Goal: Transaction & Acquisition: Book appointment/travel/reservation

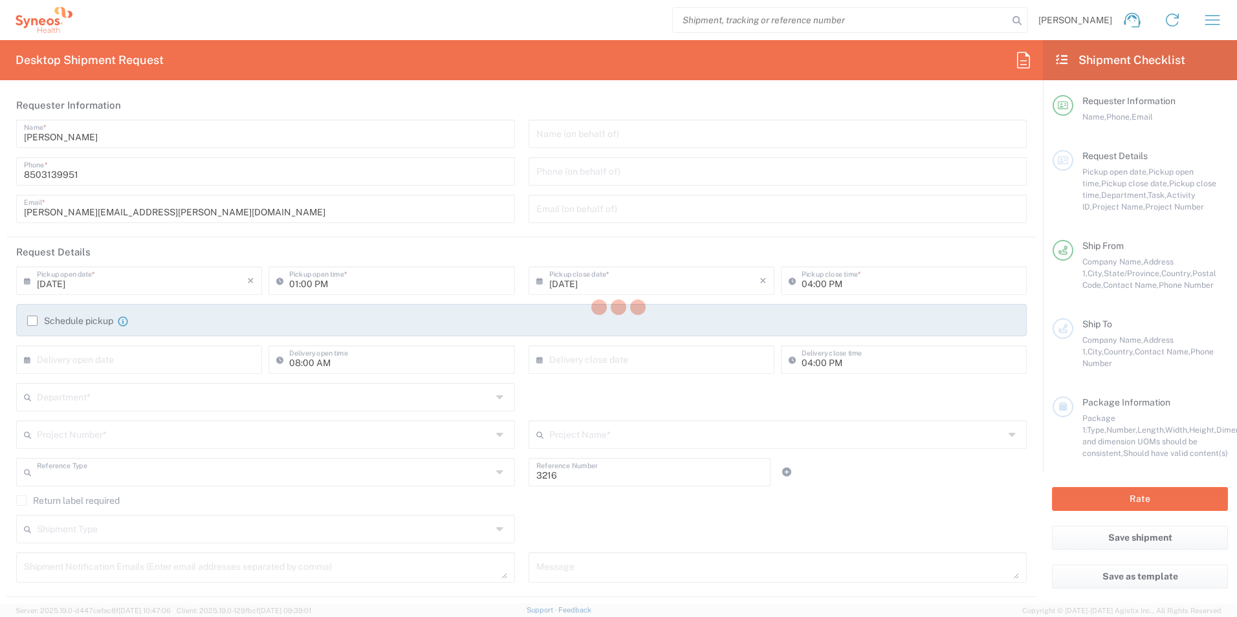
type input "Department"
type input "[US_STATE]"
type input "[GEOGRAPHIC_DATA]"
type input "[PERSON_NAME] Rsrch Grp ([GEOGRAPHIC_DATA]) In"
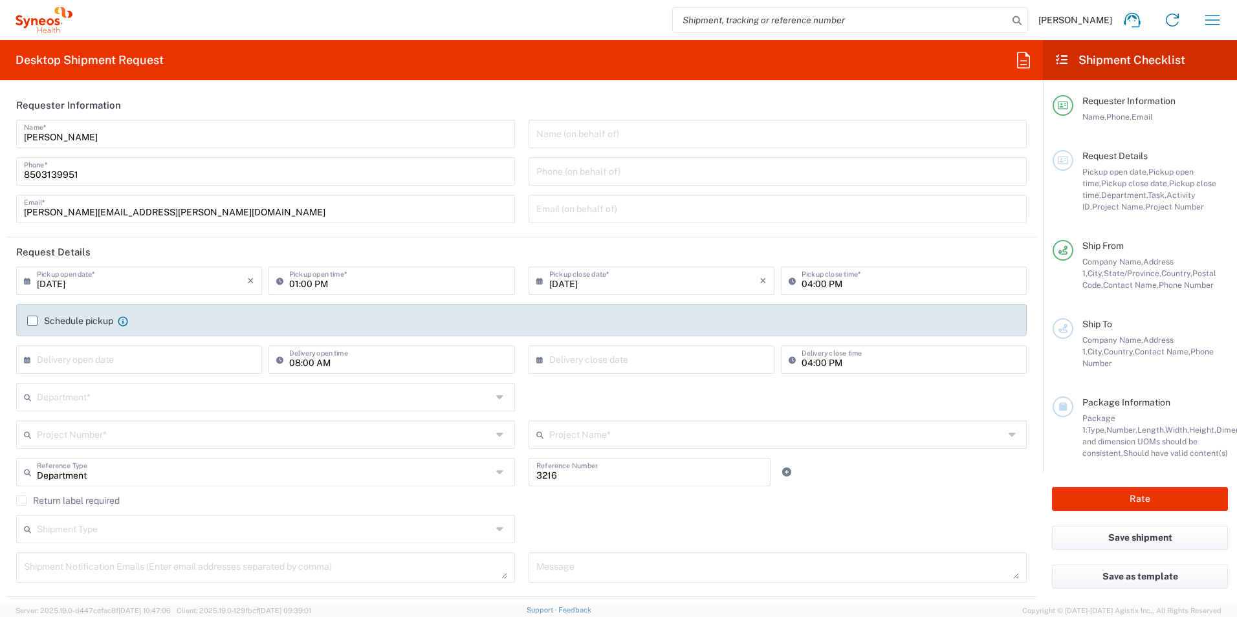
click at [1215, 26] on icon "button" at bounding box center [1212, 20] width 21 height 21
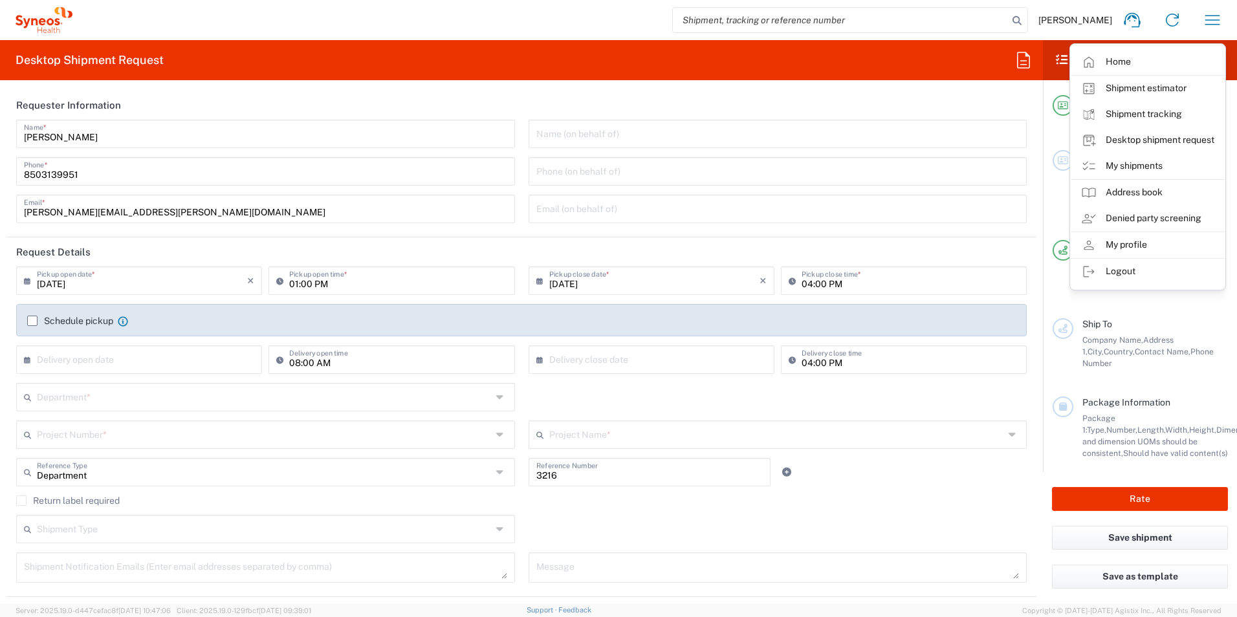
click at [1147, 167] on link "My shipments" at bounding box center [1147, 166] width 154 height 26
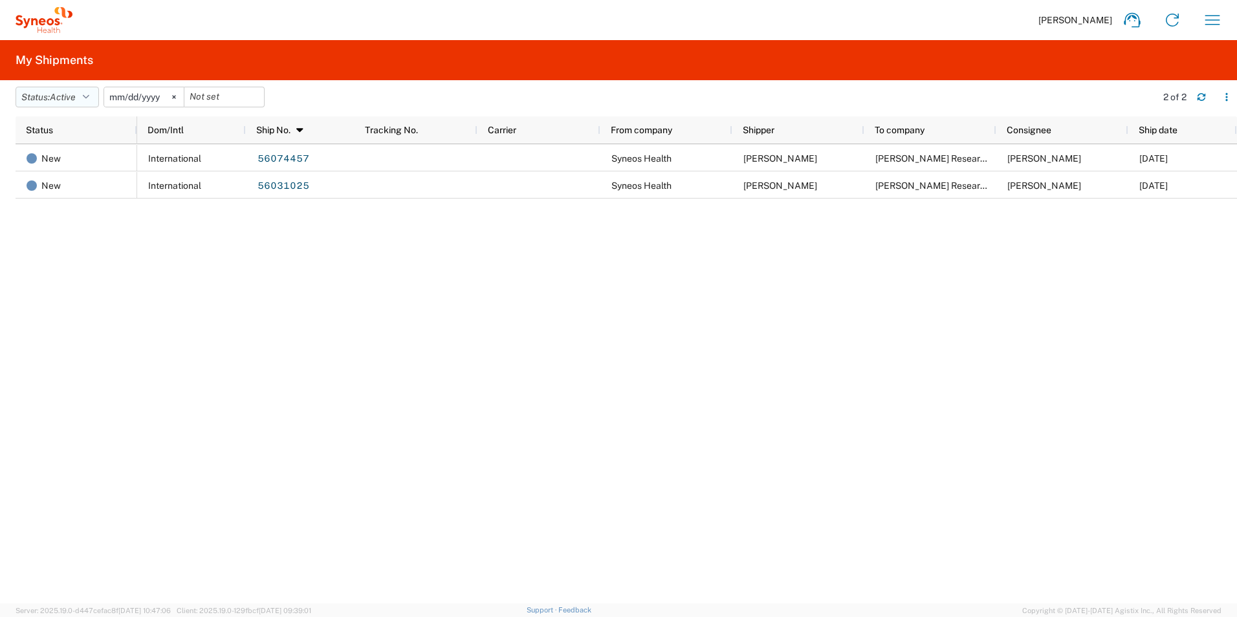
click at [89, 98] on icon "button" at bounding box center [86, 96] width 6 height 9
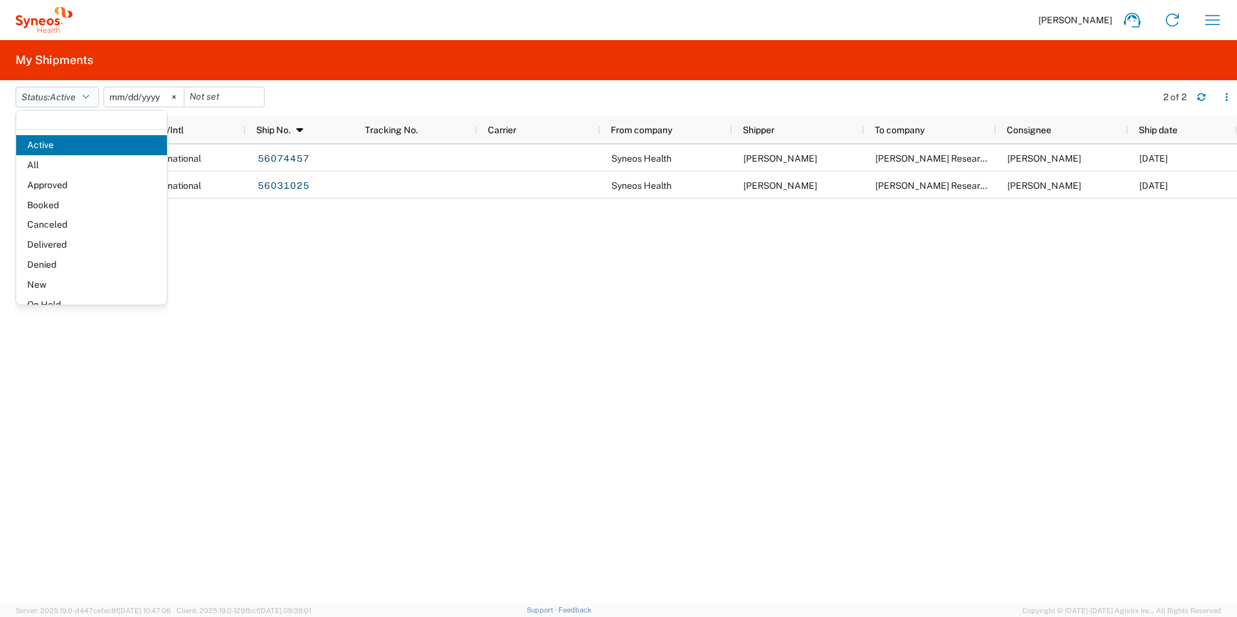
click at [89, 98] on icon "button" at bounding box center [86, 96] width 6 height 9
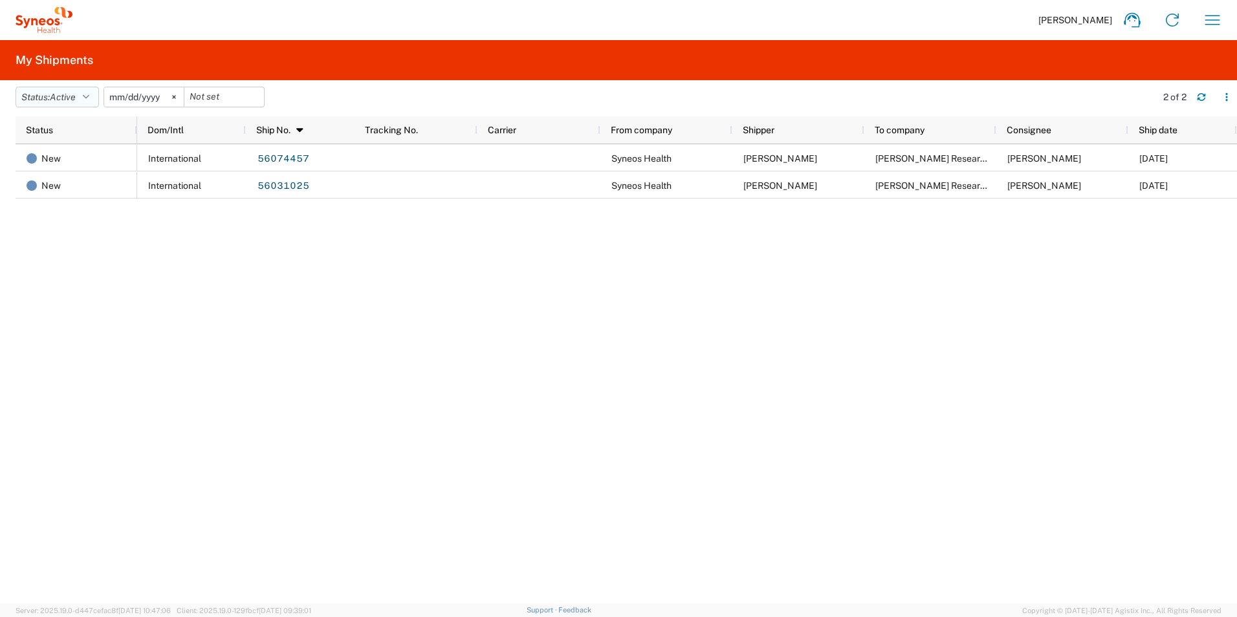
click at [89, 98] on icon "button" at bounding box center [86, 96] width 6 height 9
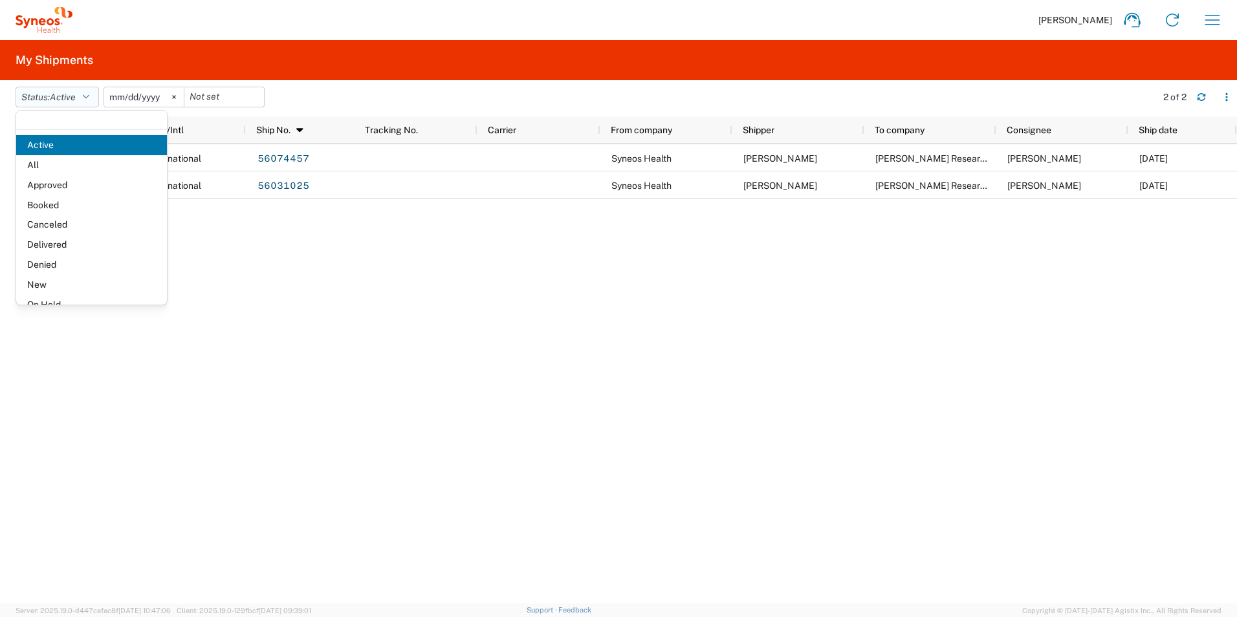
click at [89, 98] on icon "button" at bounding box center [86, 96] width 6 height 9
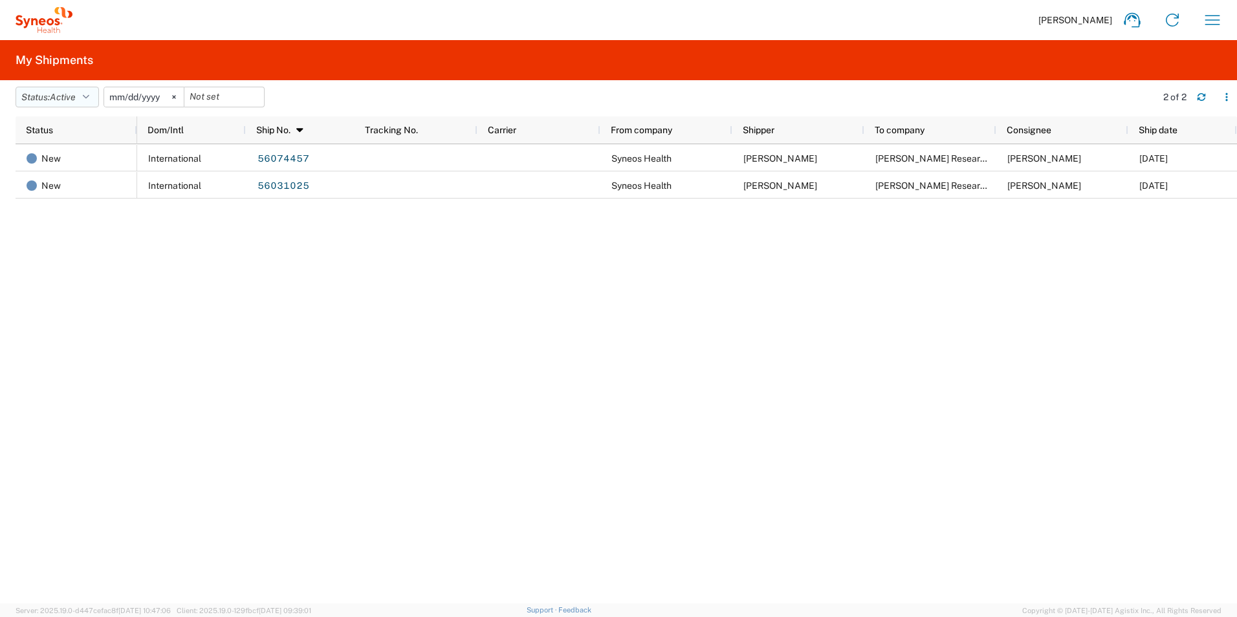
click at [89, 98] on icon "button" at bounding box center [86, 96] width 6 height 9
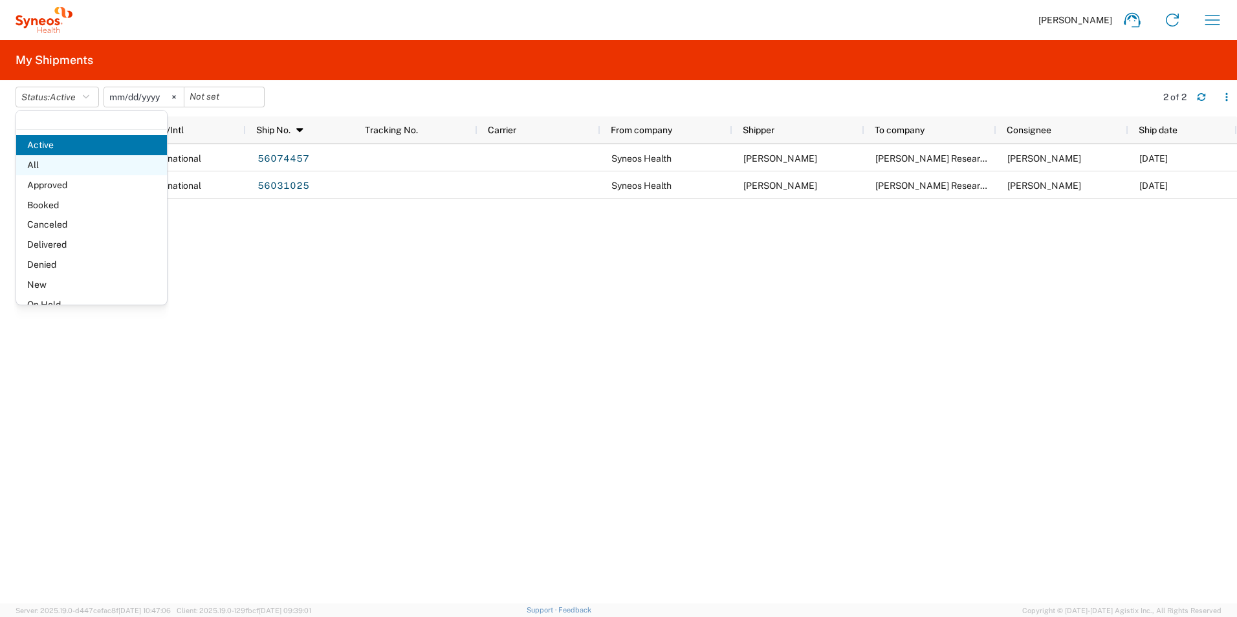
click at [79, 157] on span "All" at bounding box center [91, 165] width 151 height 20
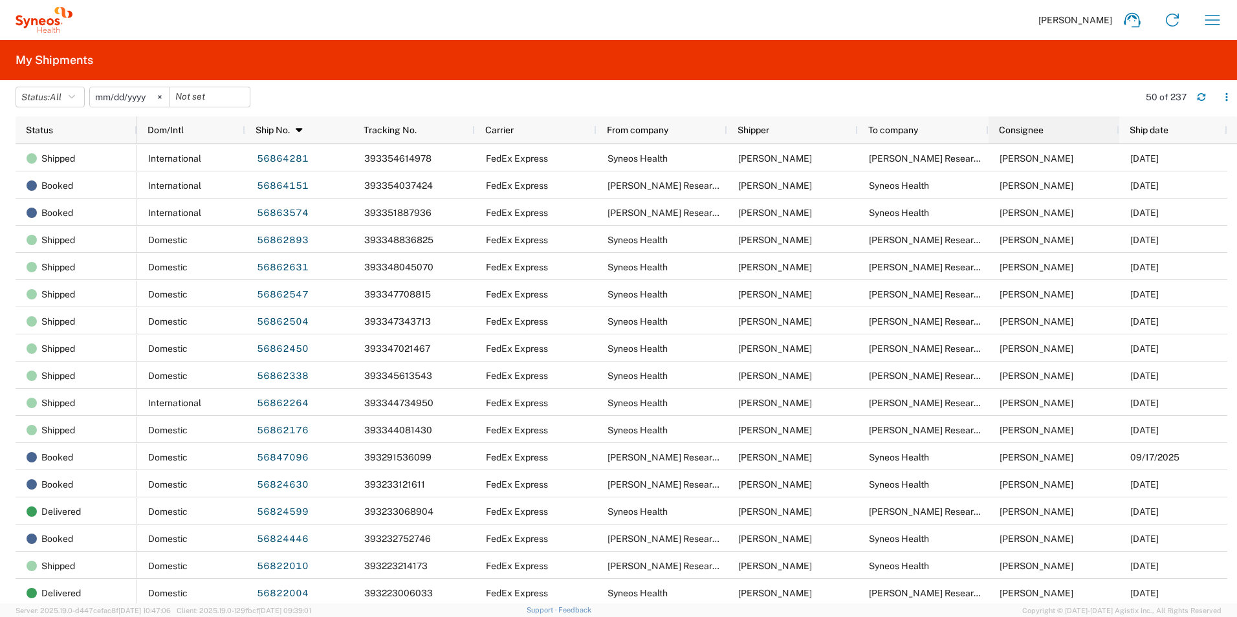
click at [1039, 128] on span "Consignee" at bounding box center [1021, 130] width 45 height 10
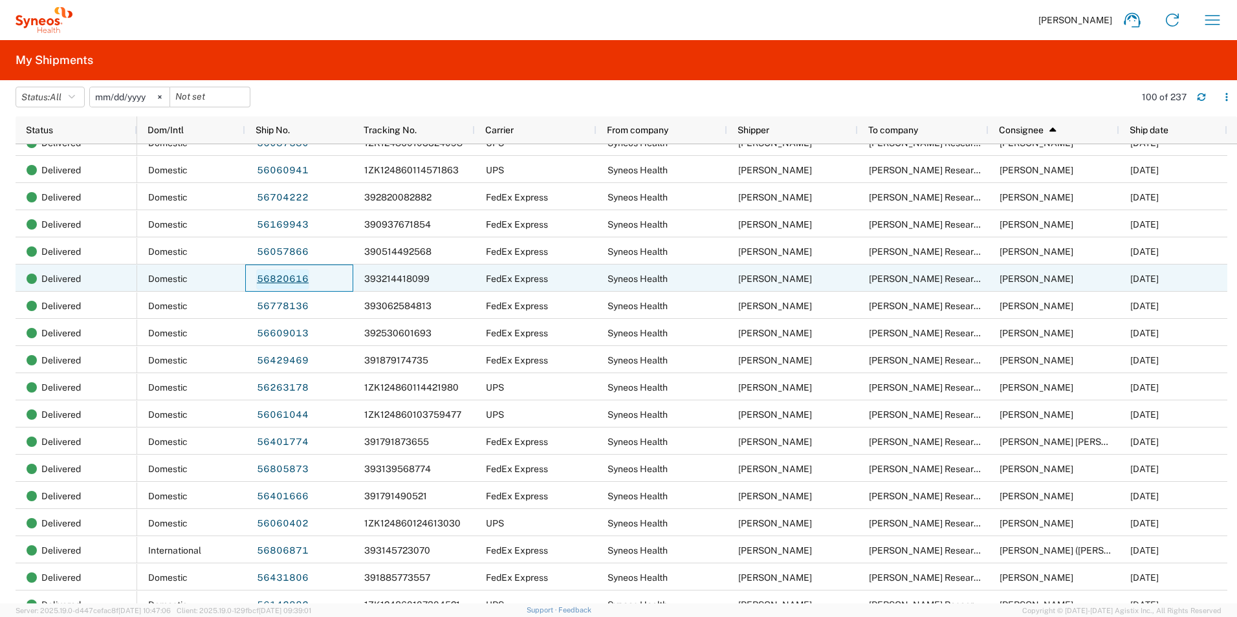
click at [290, 280] on link "56820616" at bounding box center [282, 279] width 53 height 21
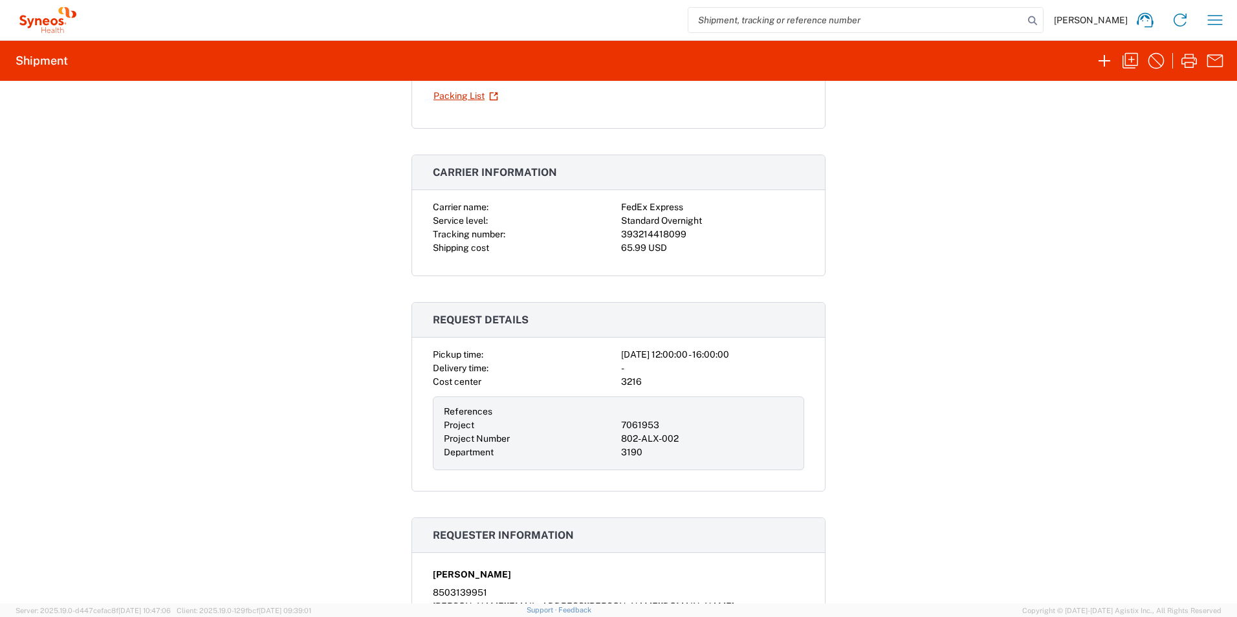
scroll to position [194, 0]
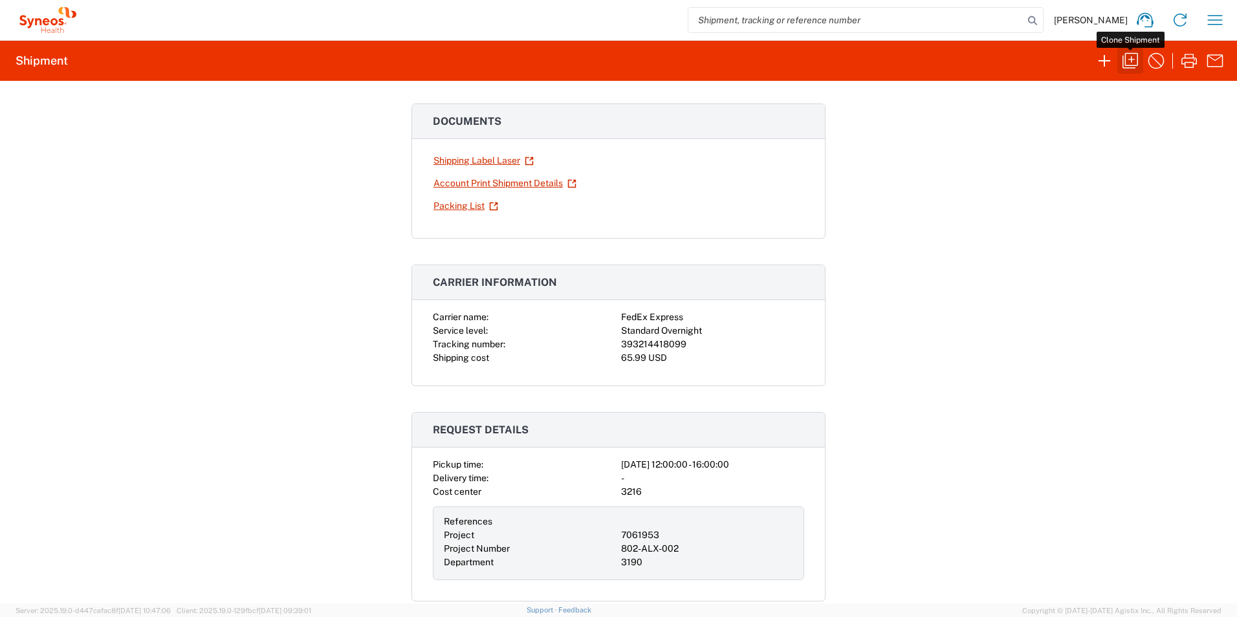
click at [1125, 65] on icon "button" at bounding box center [1130, 61] width 16 height 16
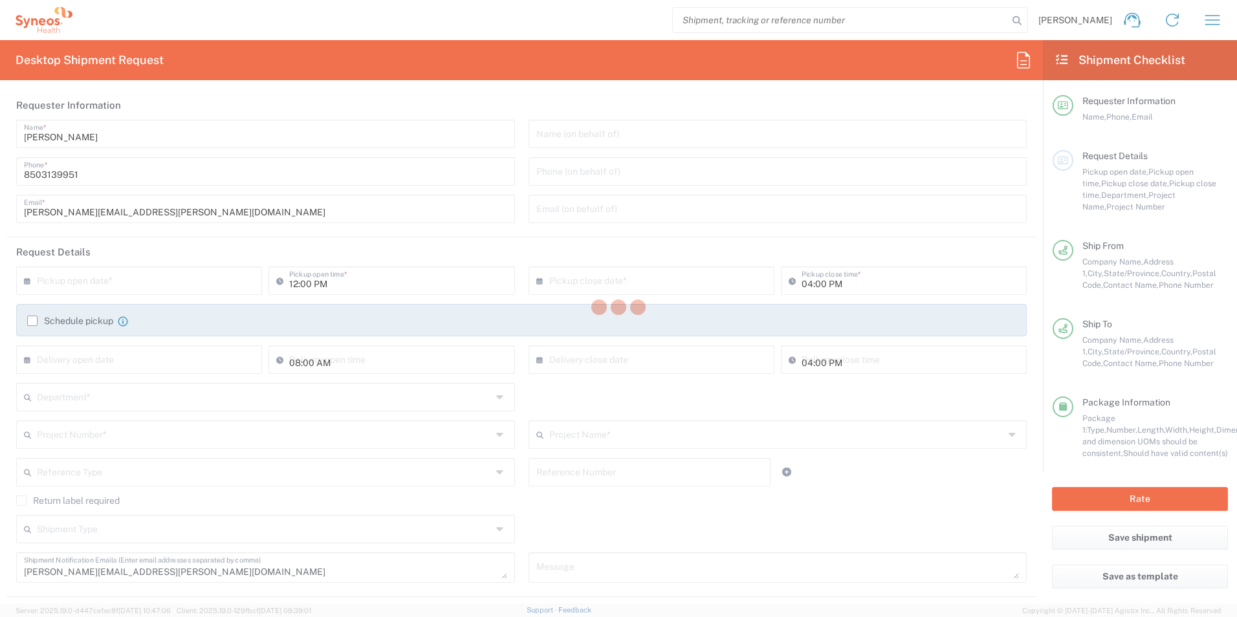
type input "[US_STATE]"
type input "Your Packaging"
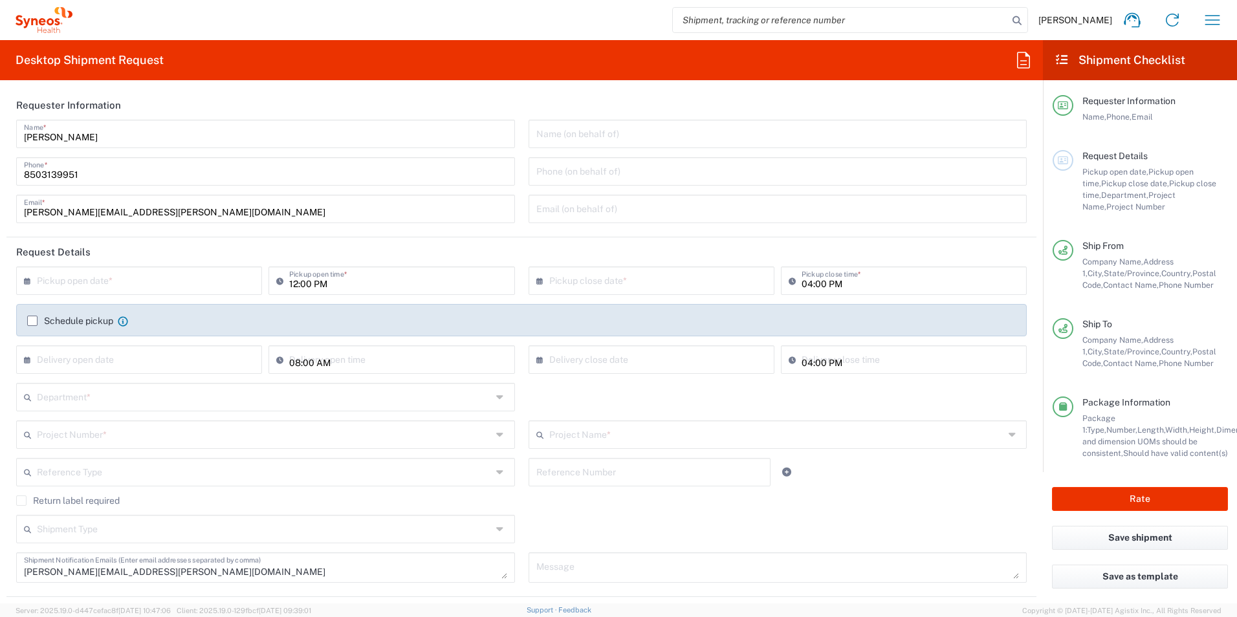
type input "7061953"
type input "802-ALX-002"
type input "3190"
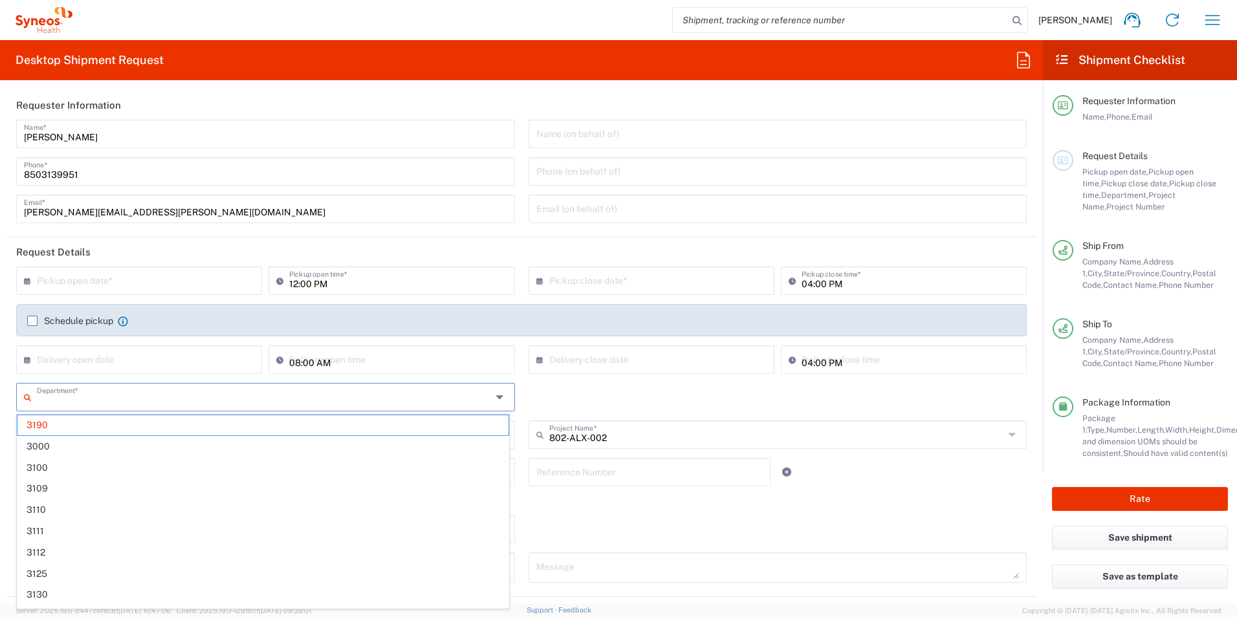
click at [116, 402] on input "text" at bounding box center [264, 396] width 455 height 23
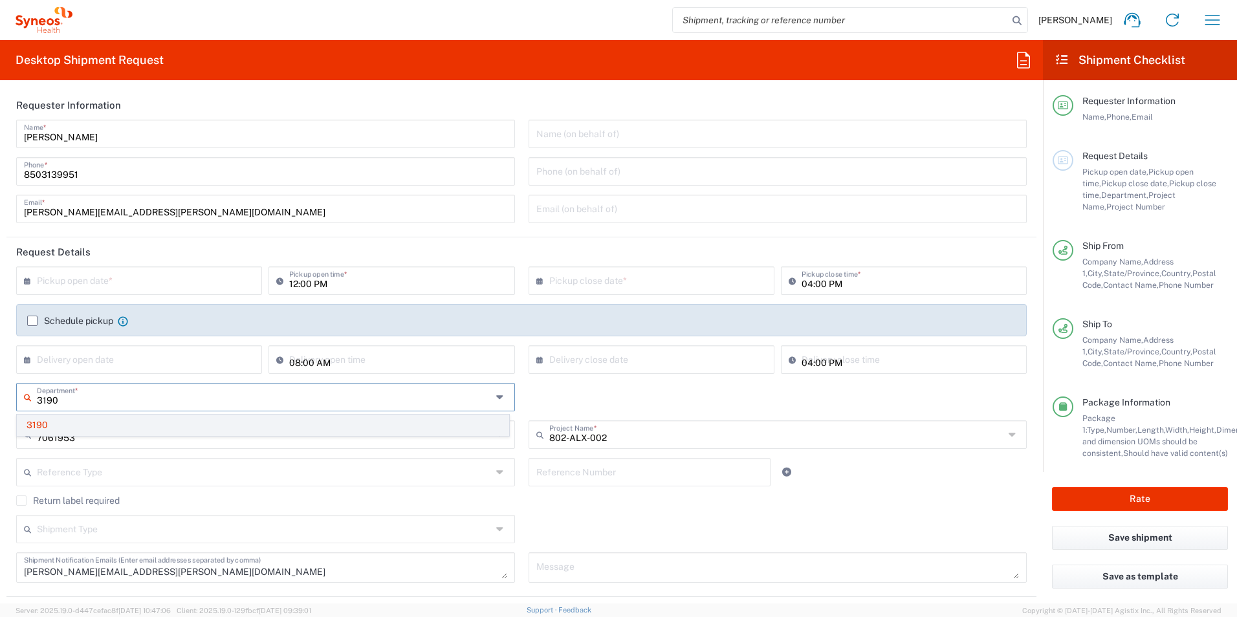
type input "3190"
click at [111, 432] on span "3190" at bounding box center [262, 425] width 491 height 20
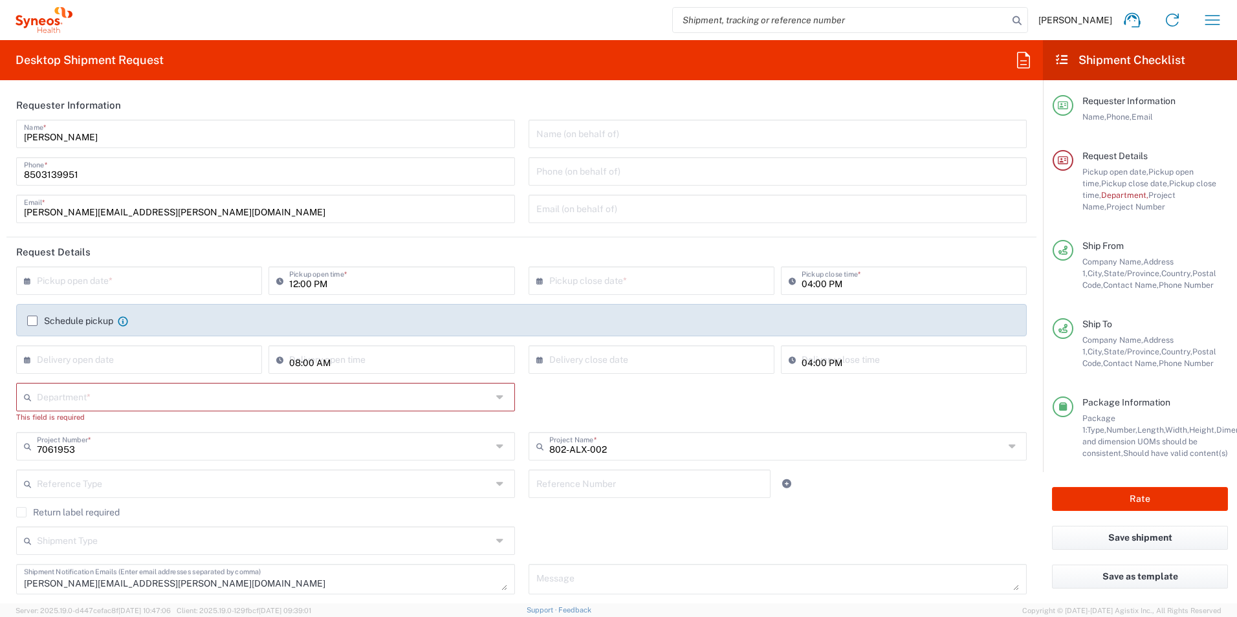
click at [121, 391] on input "text" at bounding box center [264, 396] width 455 height 23
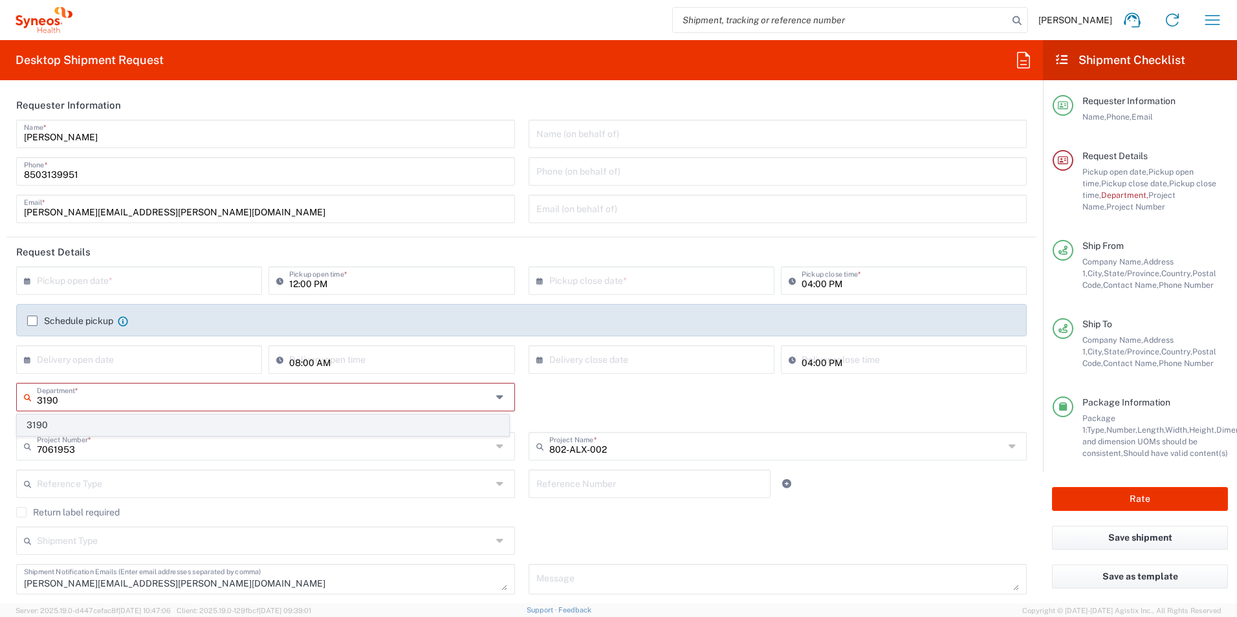
type input "3190"
click at [70, 428] on span "3190" at bounding box center [262, 425] width 491 height 20
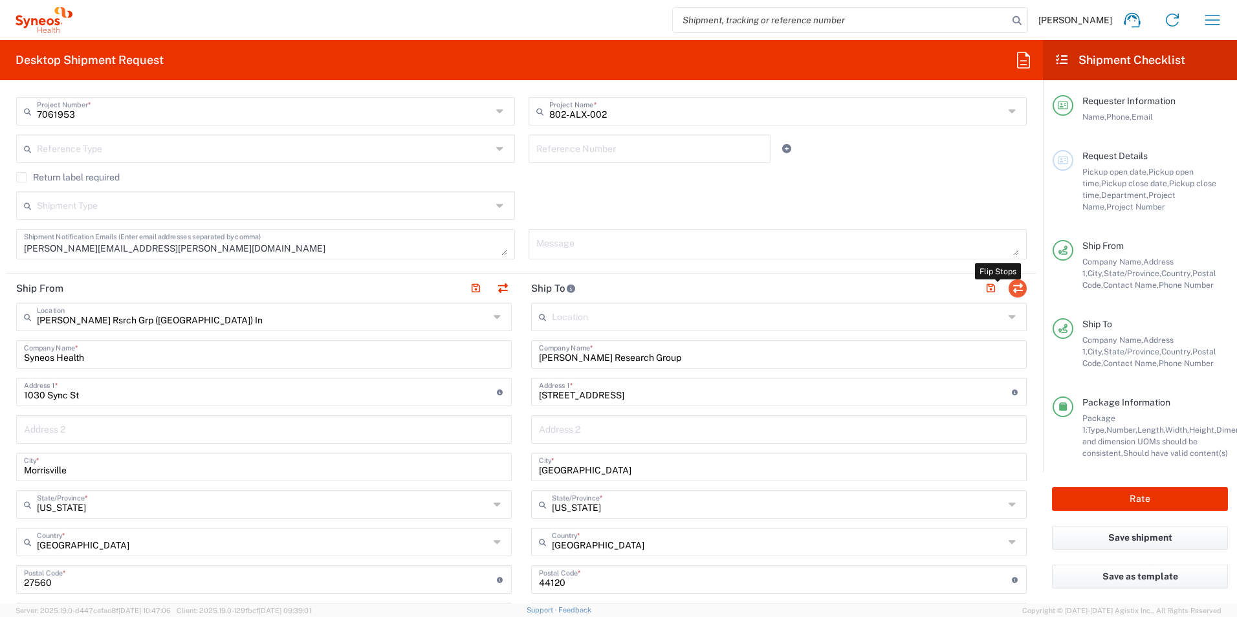
click at [1008, 287] on button "button" at bounding box center [1017, 288] width 18 height 18
type input "[PERSON_NAME] Research Group"
type input "[STREET_ADDRESS]"
type input "[GEOGRAPHIC_DATA]"
type input "[US_STATE]"
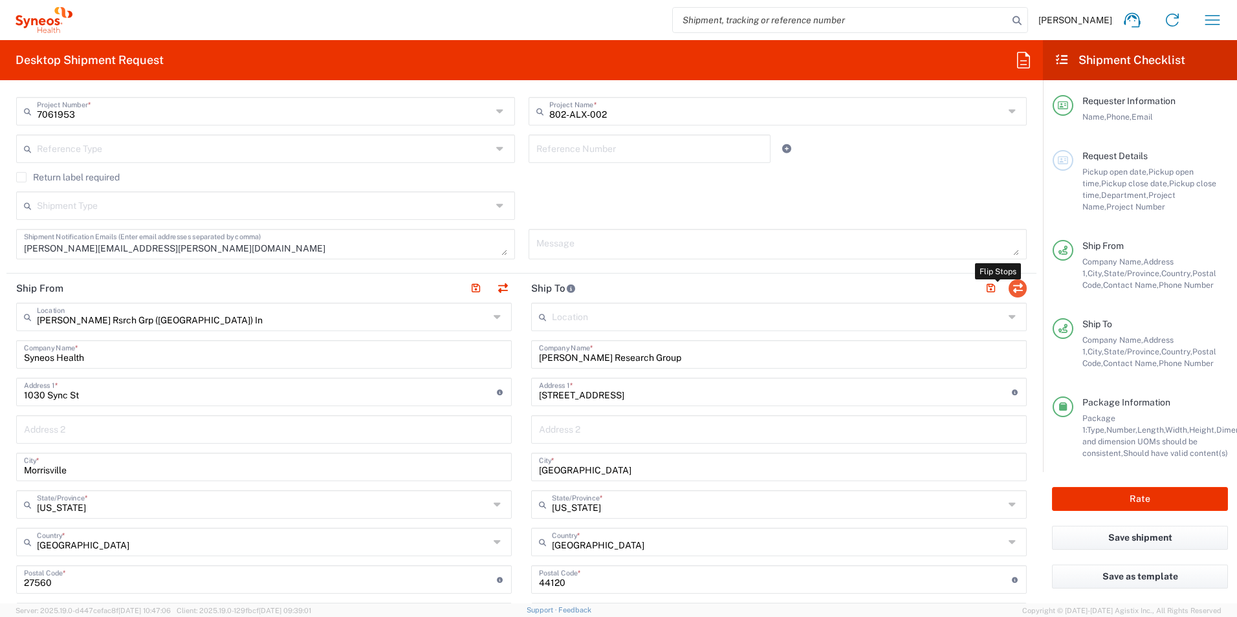
type input "44120"
type input "[PERSON_NAME]"
type input "[PHONE_NUMBER]"
type input "EORI"
type input "[PERSON_NAME] Rsrch Grp ([GEOGRAPHIC_DATA]) In"
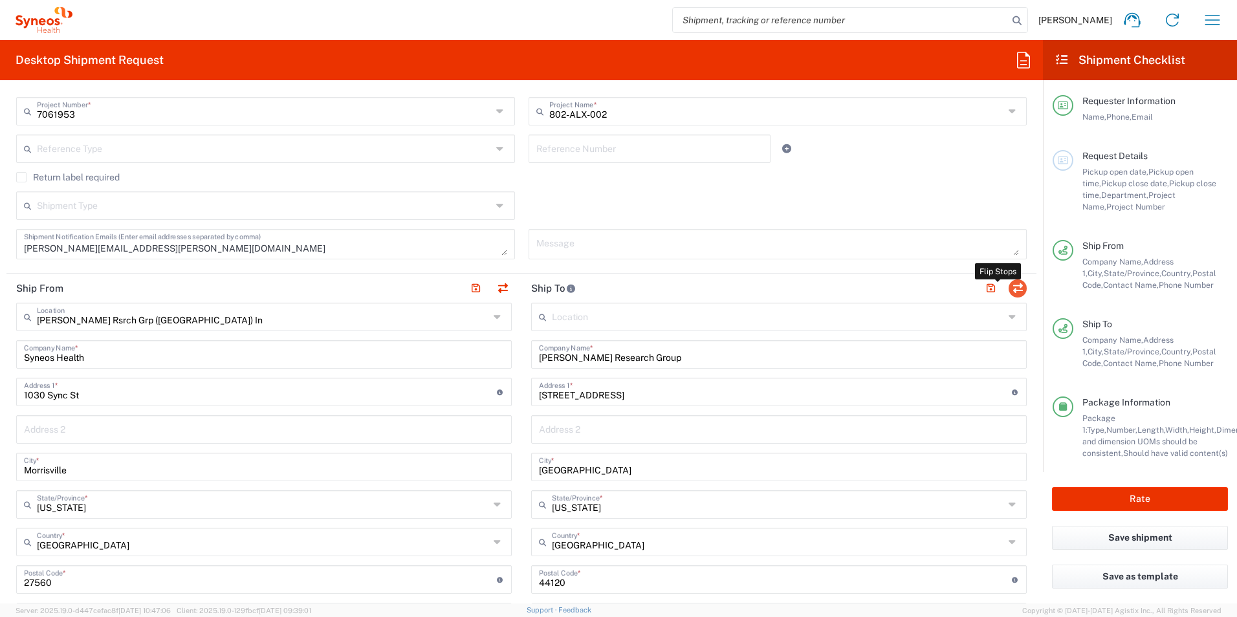
type input "Syneos Health"
type input "1030 Sync St"
type input "Morrisville"
type input "[US_STATE]"
type input "27560"
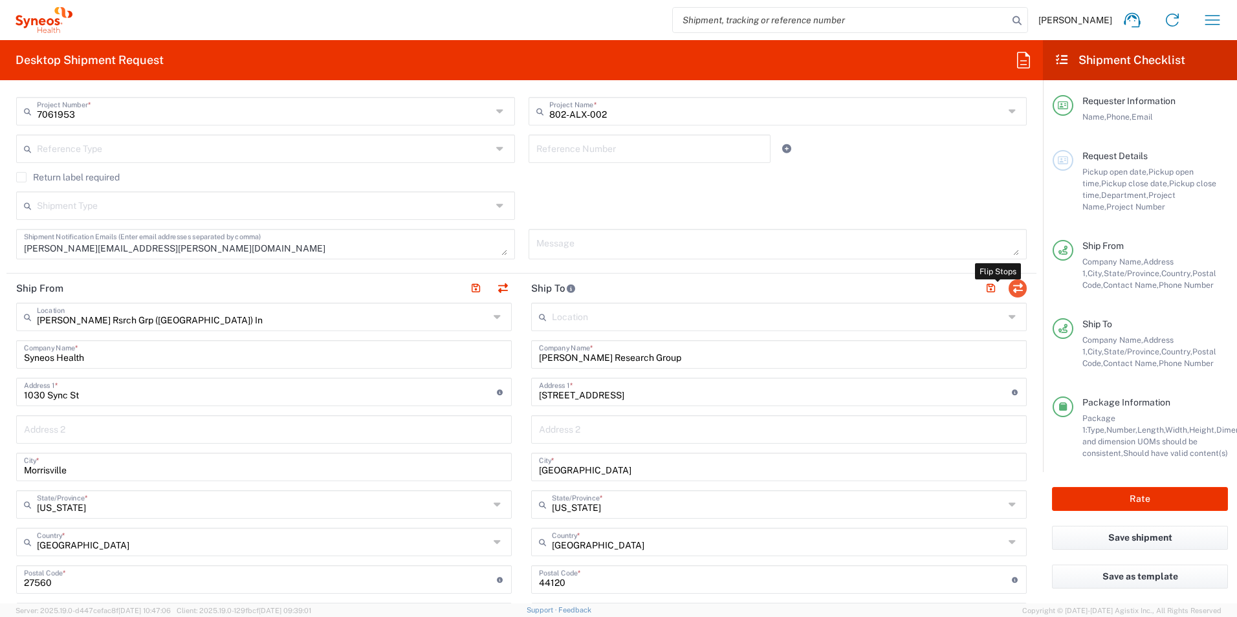
type input "[PERSON_NAME]"
type input "8503139951"
type input "[PERSON_NAME][EMAIL_ADDRESS][PERSON_NAME][DOMAIN_NAME]"
type input "TIN"
type input "352643847"
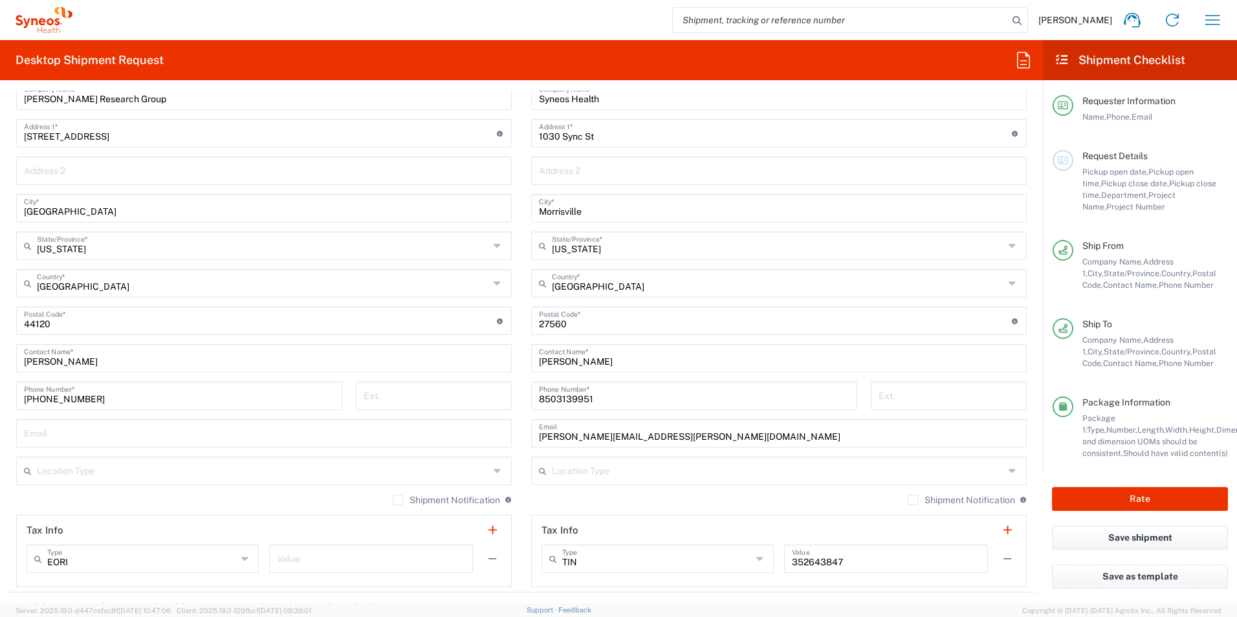
click at [629, 353] on input "[PERSON_NAME]" at bounding box center [779, 357] width 480 height 23
type input "J"
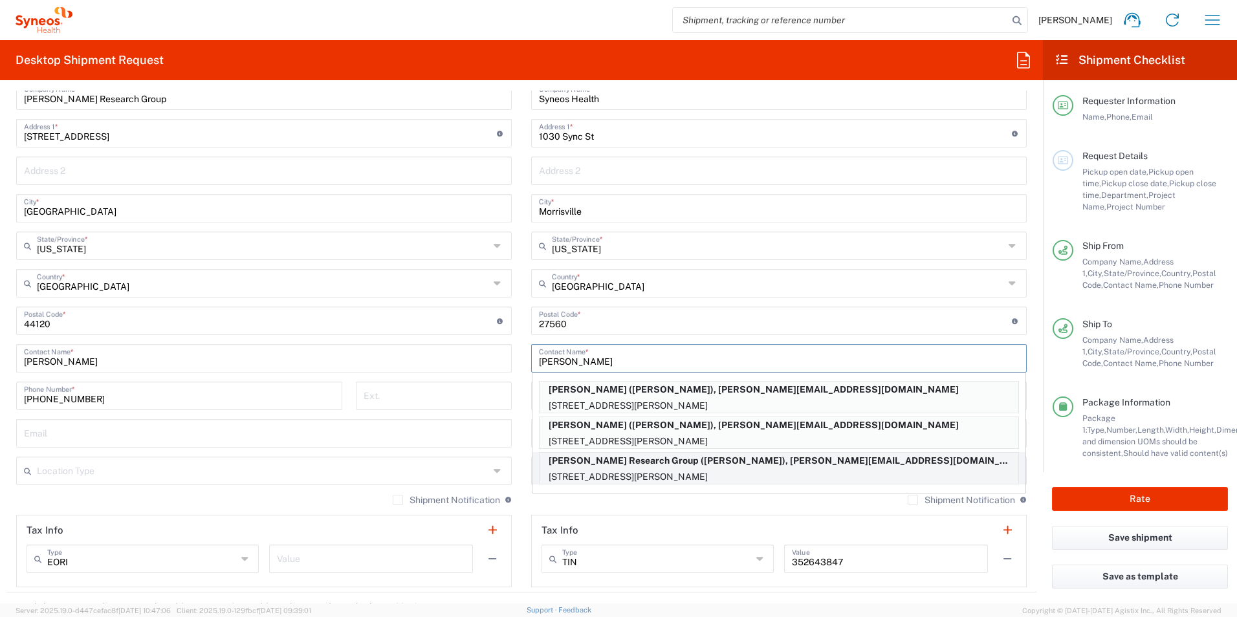
type input "[PERSON_NAME]"
click at [655, 472] on p "[STREET_ADDRESS][PERSON_NAME]" at bounding box center [778, 477] width 479 height 16
type input "[PERSON_NAME] Research Group"
type input "[STREET_ADDRESS]"
type input "[PERSON_NAME]"
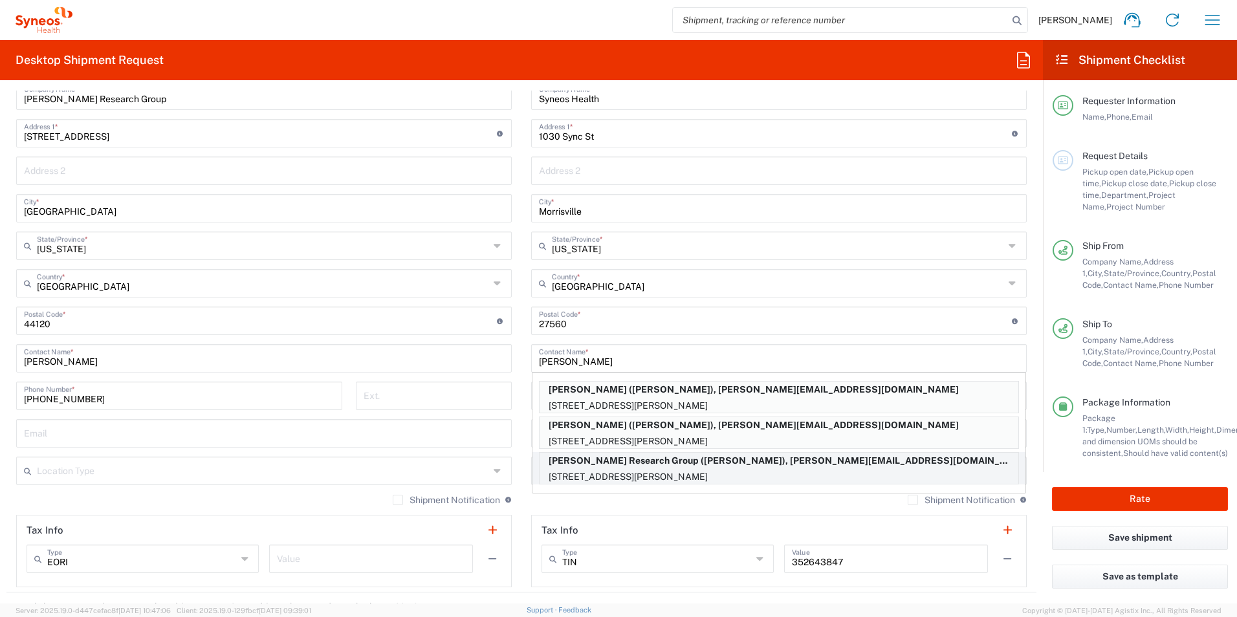
type input "[US_STATE]"
type input "02067"
type input "[PERSON_NAME]"
type input "7816262426"
type input "[PERSON_NAME][EMAIL_ADDRESS][DOMAIN_NAME]"
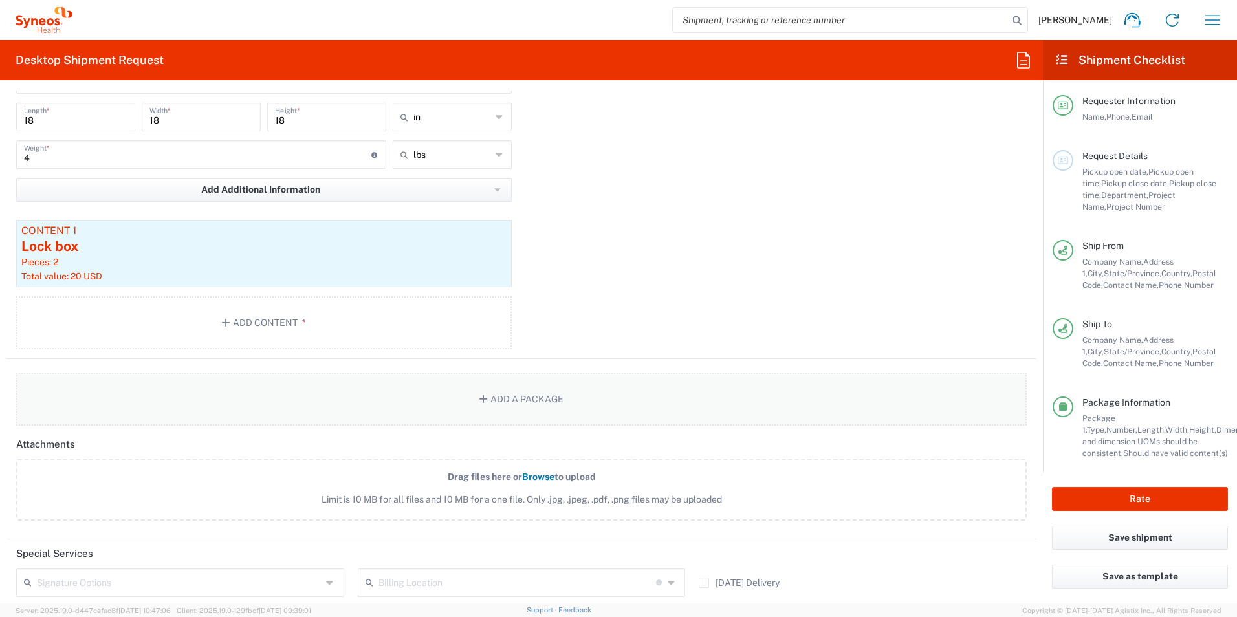
scroll to position [1294, 0]
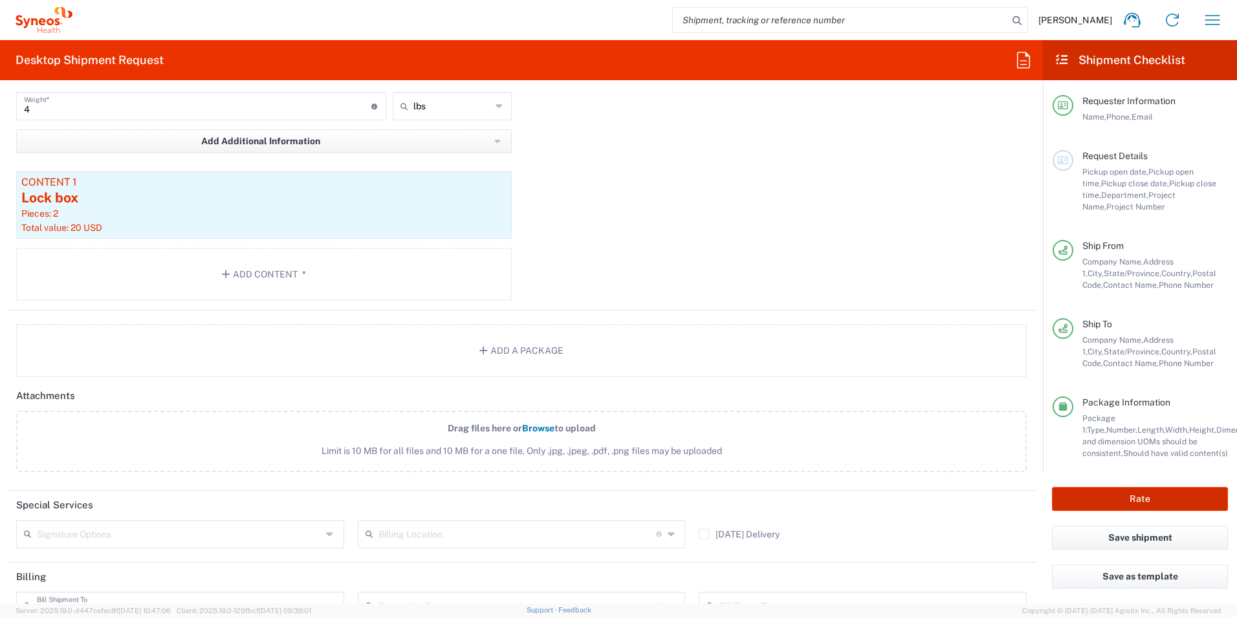
click at [1145, 499] on button "Rate" at bounding box center [1140, 499] width 176 height 24
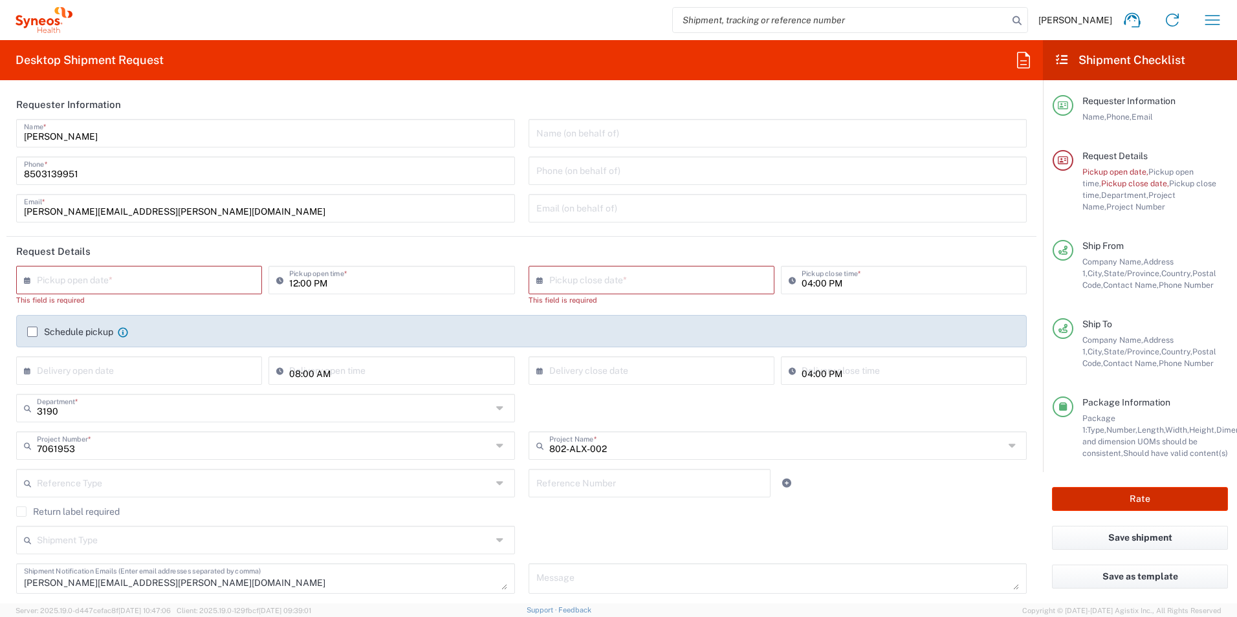
scroll to position [0, 0]
click at [175, 276] on input "text" at bounding box center [142, 279] width 210 height 23
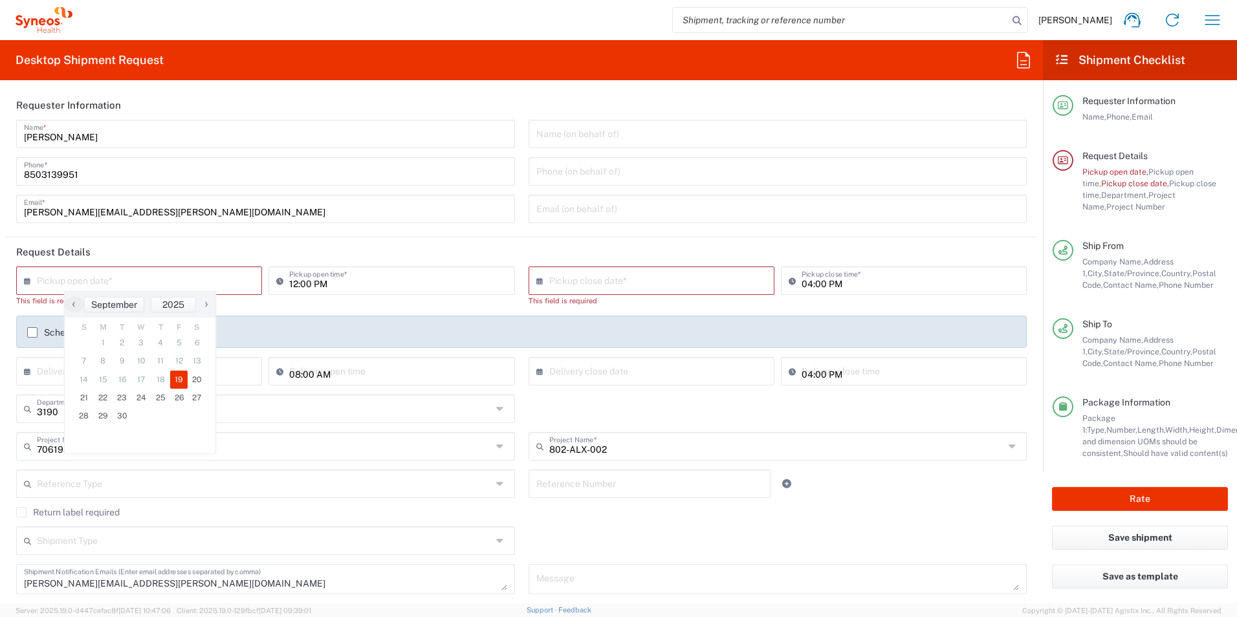
click at [180, 377] on span "19" at bounding box center [179, 380] width 18 height 18
type input "[DATE]"
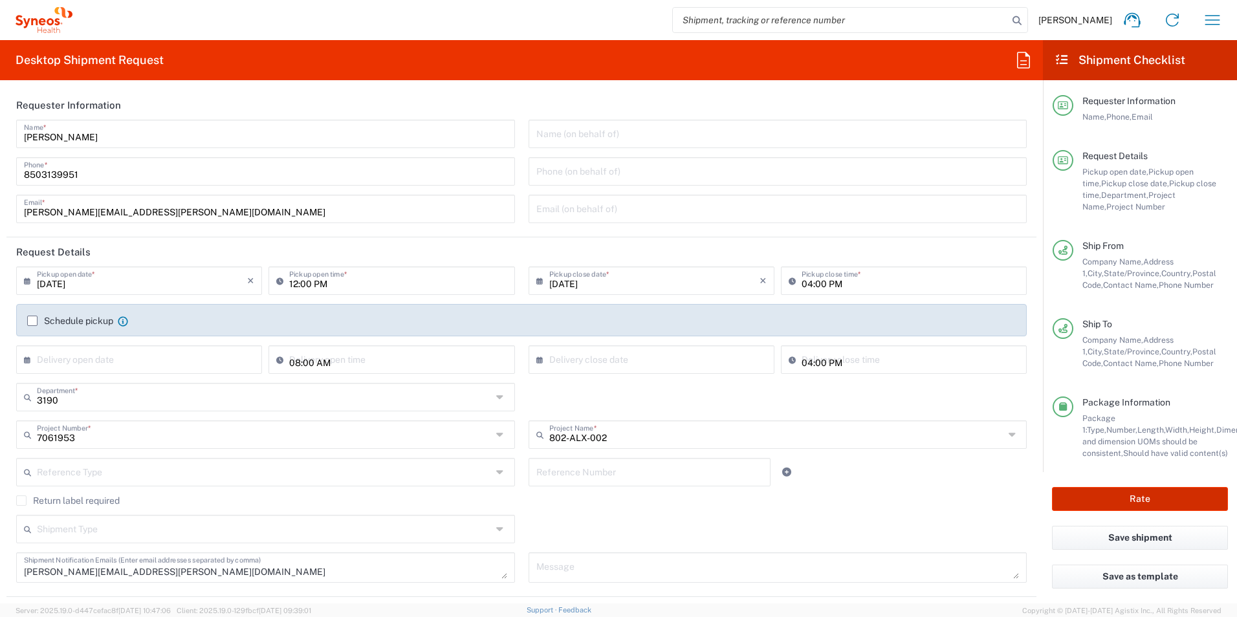
click at [1166, 499] on button "Rate" at bounding box center [1140, 499] width 176 height 24
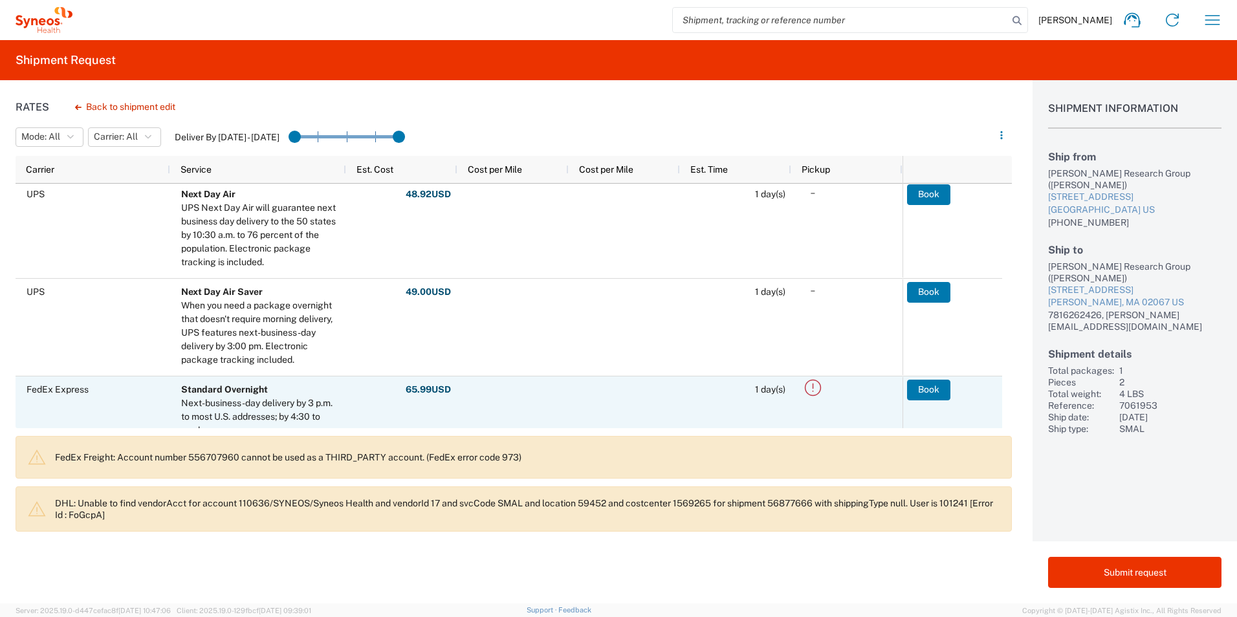
scroll to position [582, 0]
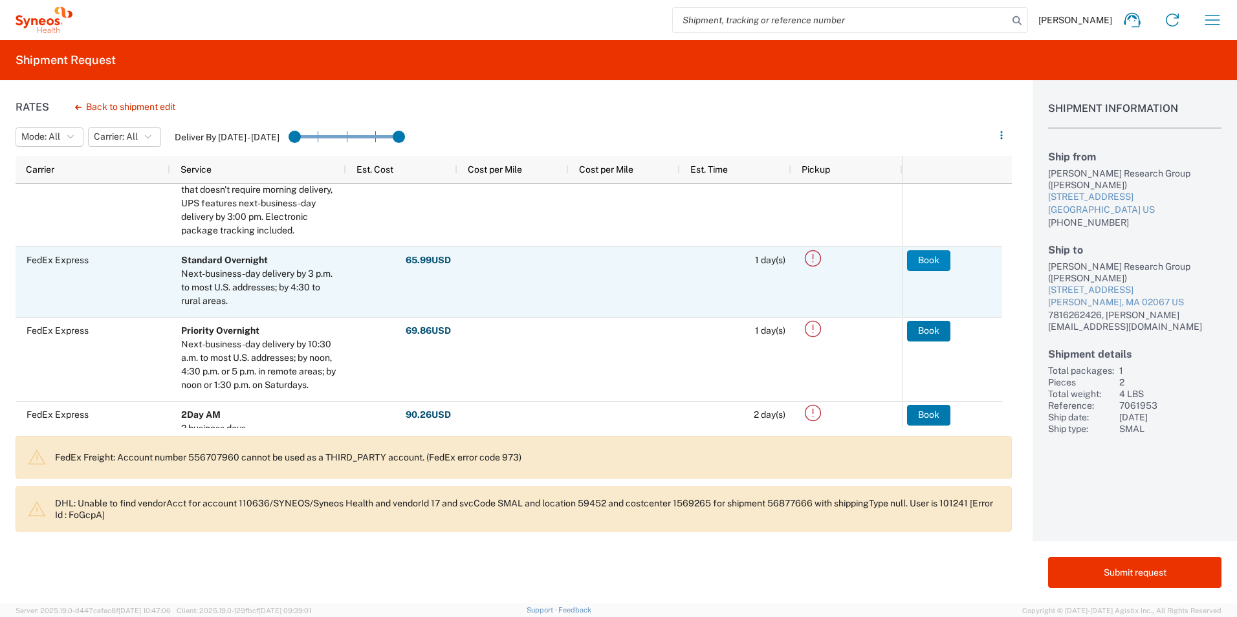
click at [940, 257] on button "Book" at bounding box center [928, 260] width 43 height 21
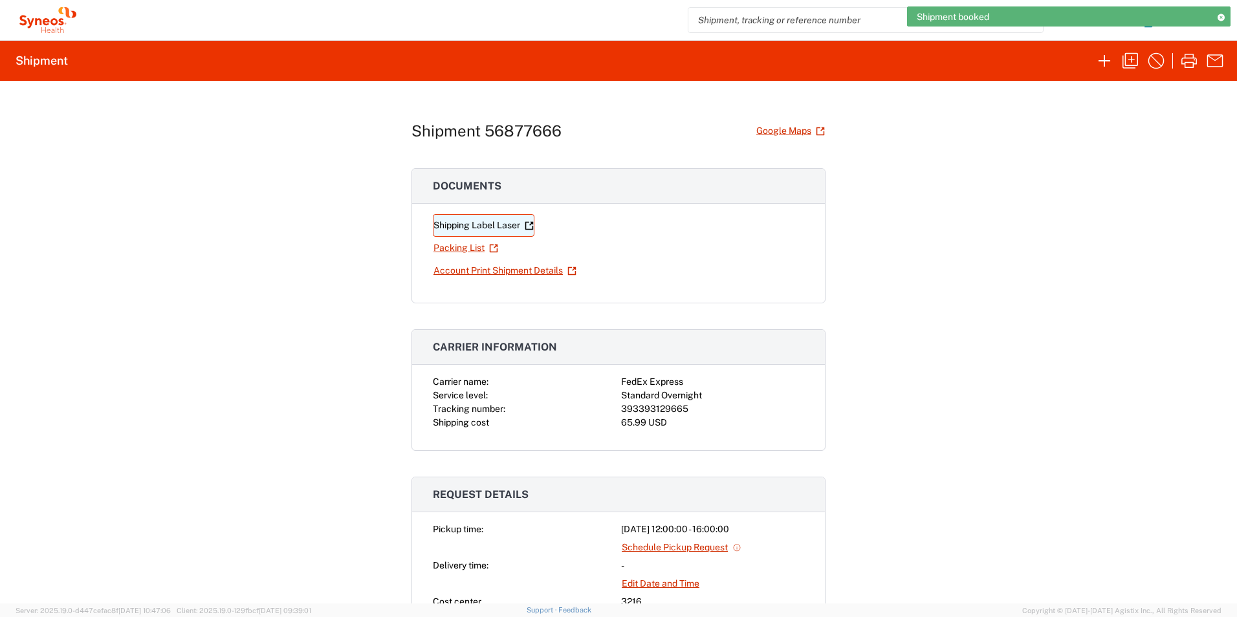
click at [504, 222] on link "Shipping Label Laser" at bounding box center [484, 225] width 102 height 23
